Goal: Transaction & Acquisition: Purchase product/service

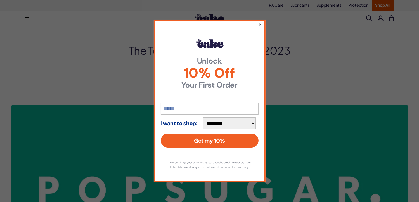
click at [259, 21] on button "×" at bounding box center [260, 24] width 4 height 7
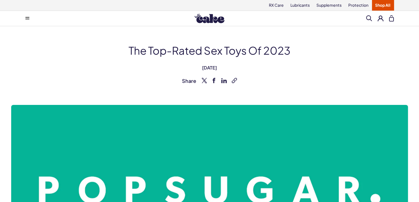
click at [229, 47] on h1 "The Top-Rated Sex Toys of 2023" at bounding box center [209, 50] width 369 height 15
click at [207, 64] on div "The Top-Rated Sex Toys of 2023 August 7, 2023 Share Copy link" at bounding box center [209, 64] width 369 height 42
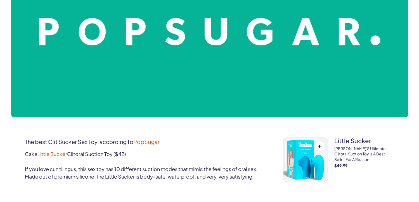
scroll to position [168, 0]
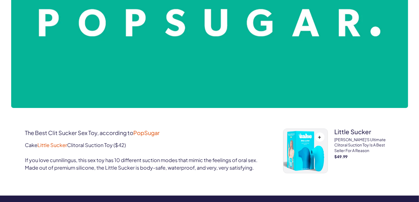
click at [201, 71] on img at bounding box center [209, 22] width 397 height 171
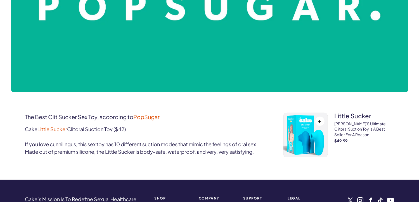
scroll to position [223, 0]
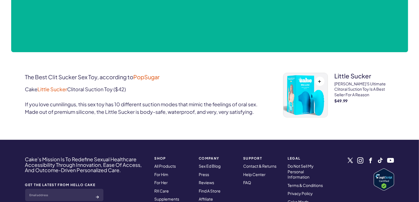
click at [344, 76] on h3 "little sucker" at bounding box center [363, 76] width 59 height 6
